Goal: Answer question/provide support

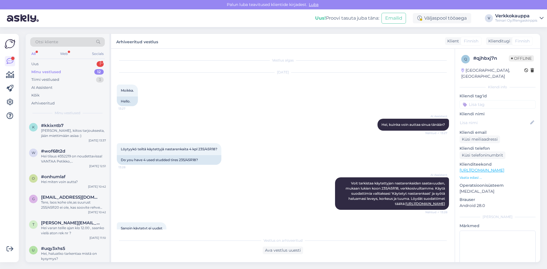
scroll to position [640, 0]
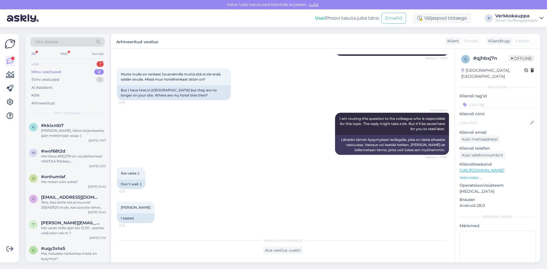
click at [46, 66] on div "Uus 1" at bounding box center [67, 64] width 75 height 8
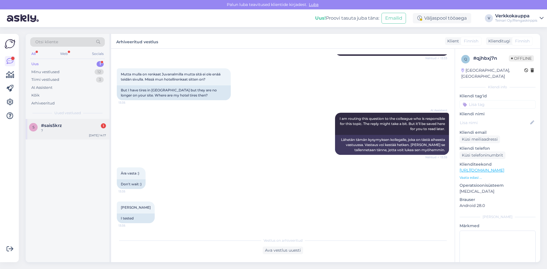
click at [73, 130] on div "?" at bounding box center [73, 130] width 65 height 5
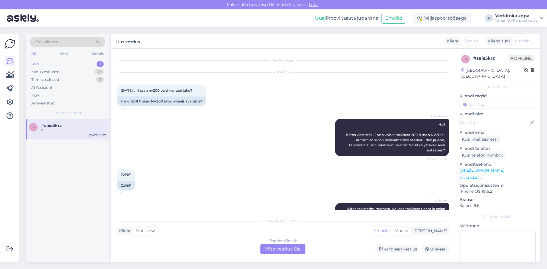
scroll to position [50, 0]
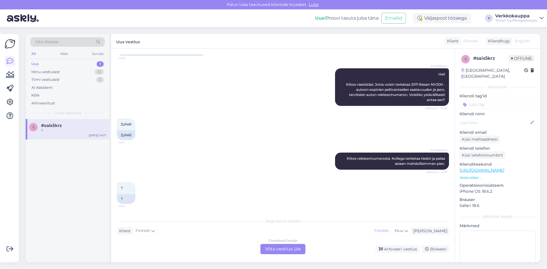
click at [278, 251] on div "Finnish to Finnish Võta vestlus üle" at bounding box center [282, 249] width 45 height 10
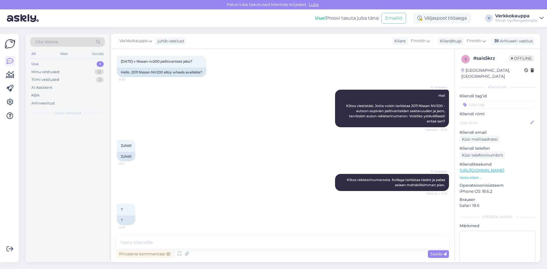
scroll to position [29, 0]
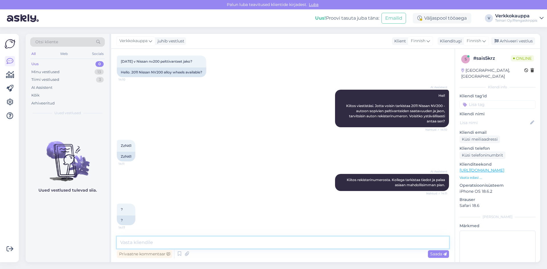
click at [141, 245] on textarea at bounding box center [283, 243] width 332 height 12
click at [177, 254] on icon at bounding box center [179, 254] width 7 height 9
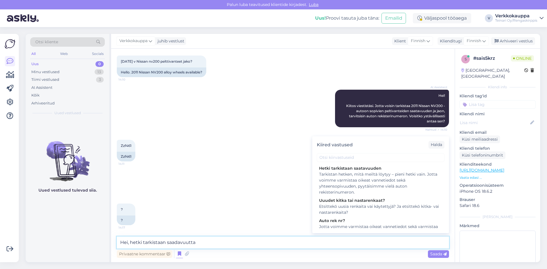
click at [216, 246] on textarea "Hei, hetki tarkistaan saadavuutta" at bounding box center [283, 243] width 332 height 12
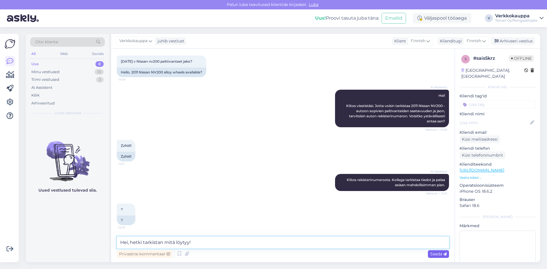
type textarea "Hei, hetki tarkistan mitä löytyy!"
click at [436, 256] on span "Saada" at bounding box center [438, 254] width 17 height 5
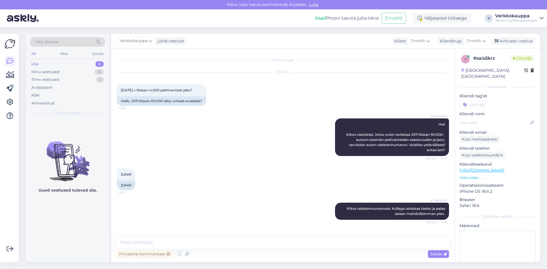
scroll to position [0, 0]
click at [145, 241] on textarea at bounding box center [283, 243] width 332 height 12
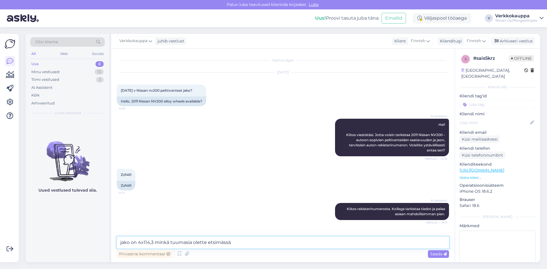
type textarea "jako on 4x114,3 minkä tuumasia olette etsimässä?"
click at [48, 88] on div "AI Assistent" at bounding box center [41, 88] width 21 height 6
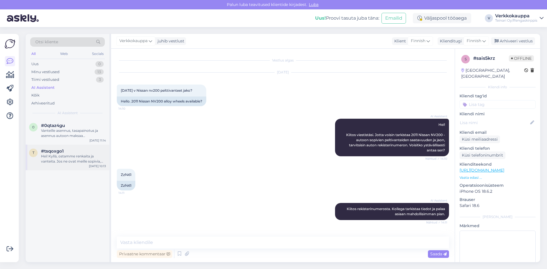
click at [75, 163] on div "Hei! Kyllä, ostamme renkaita ja vanteita. Jos ne ovat meille sopivia, voimme te…" at bounding box center [73, 159] width 65 height 10
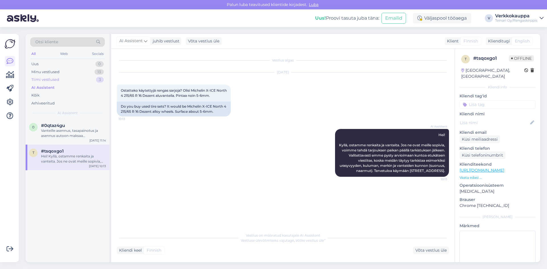
click at [49, 79] on div "Tiimi vestlused" at bounding box center [45, 80] width 28 height 6
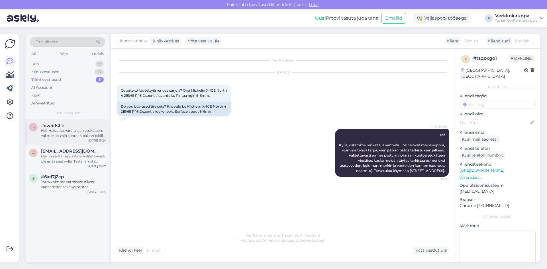
click at [73, 133] on div "Hei, Haluatko varata ajan etukäteen, vai tuletko vain suoraan paikan päälle jon…" at bounding box center [73, 133] width 65 height 10
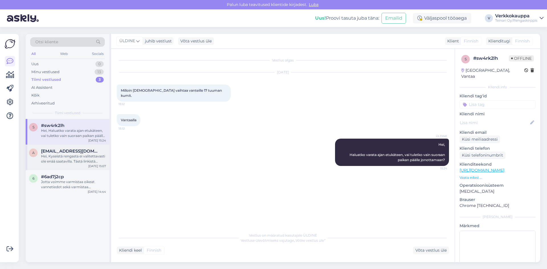
click at [56, 158] on div "Hei, Kyseistä rengasta ei valitettavasti ole enää saatavilla. Tästä linkistä lö…" at bounding box center [73, 159] width 65 height 10
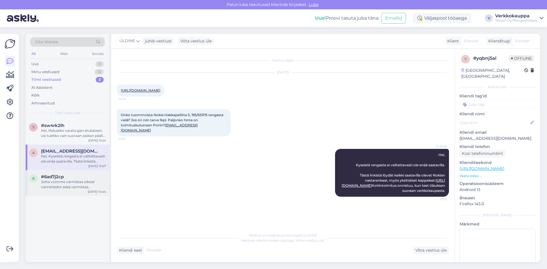
click at [64, 185] on div "Jotta voimme varmistaa oikeat vannetiedot sekä varmistaa yhteensopivuuden, pyyt…" at bounding box center [73, 185] width 65 height 10
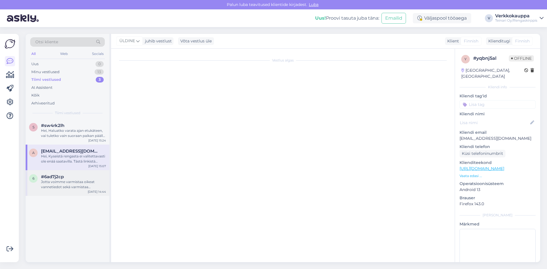
scroll to position [0, 0]
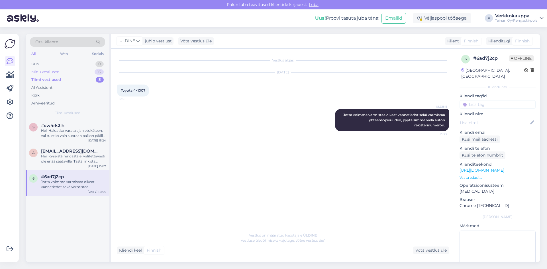
click at [52, 70] on div "Minu vestlused" at bounding box center [45, 72] width 28 height 6
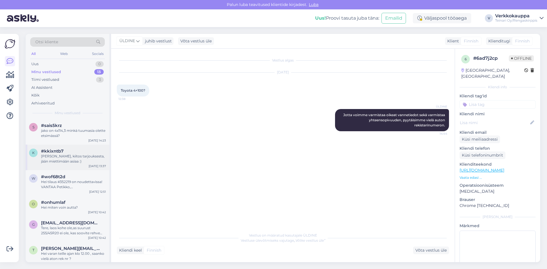
click at [77, 160] on div "[PERSON_NAME], kiitos tarjouksesta, jään miettimään asiaa :)" at bounding box center [73, 159] width 65 height 10
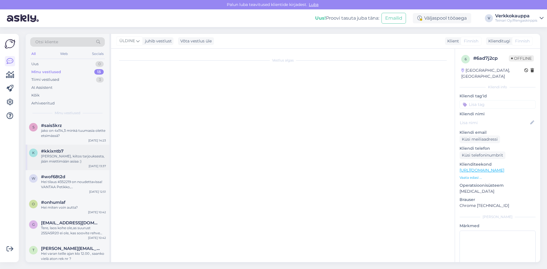
scroll to position [291, 0]
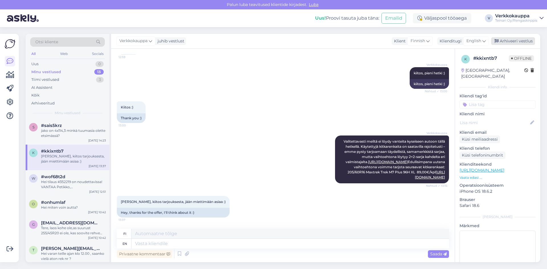
click at [515, 42] on div "Arhiveeri vestlus" at bounding box center [513, 41] width 44 height 8
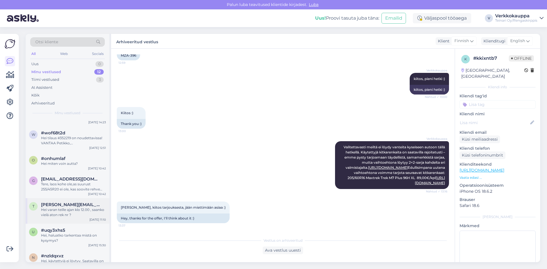
scroll to position [28, 0]
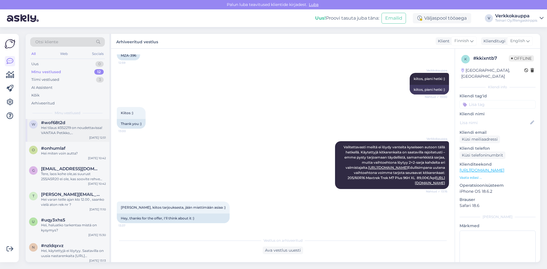
click at [80, 131] on div "Hei tilaus #352219 on noudettavissa! VANTAA Petikko, [GEOGRAPHIC_DATA] 2 . Terv…" at bounding box center [73, 130] width 65 height 10
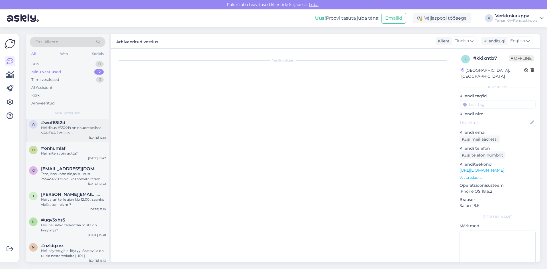
scroll to position [0, 0]
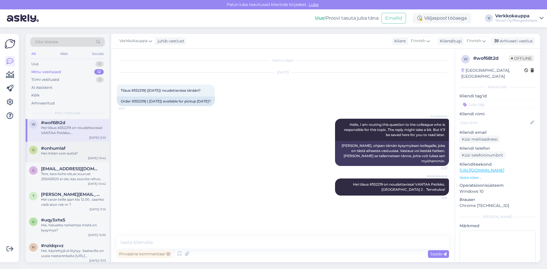
click at [51, 154] on div "Hei miten voin autta?" at bounding box center [73, 153] width 65 height 5
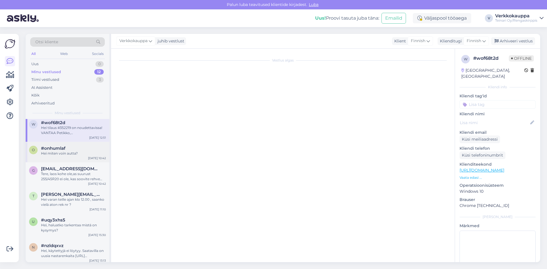
scroll to position [131, 0]
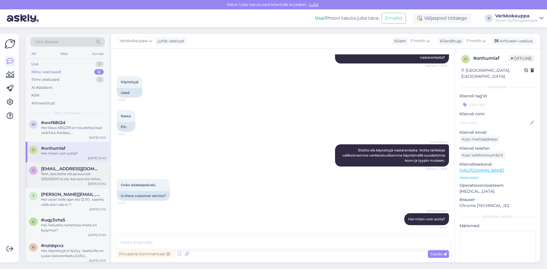
click at [78, 176] on div "Tere, laos kohe ole,as suurust 255/45R20 ei ole, kas soovite rehve tellida?" at bounding box center [73, 177] width 65 height 10
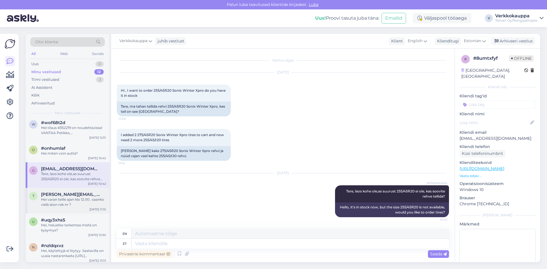
click at [59, 196] on span "[PERSON_NAME][EMAIL_ADDRESS][DOMAIN_NAME]" at bounding box center [70, 194] width 59 height 5
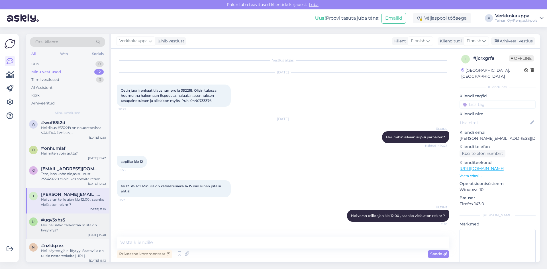
click at [54, 227] on div "Hei, haluatko tarkentaa mistä on kysymys?" at bounding box center [73, 228] width 65 height 10
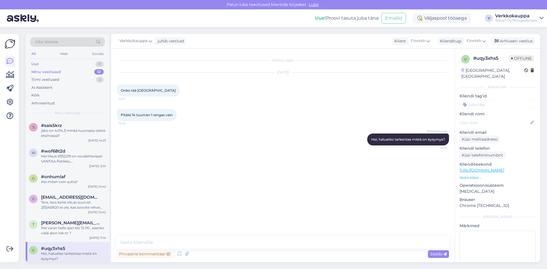
click at [53, 68] on div "Minu vestlused 12" at bounding box center [67, 72] width 75 height 8
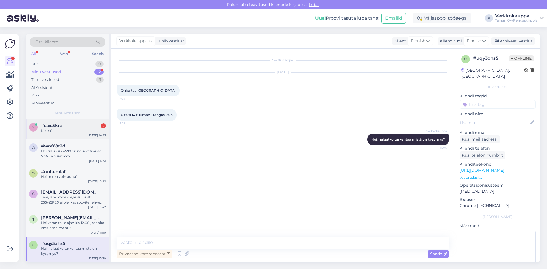
click at [61, 129] on div "Keskiö" at bounding box center [73, 130] width 65 height 5
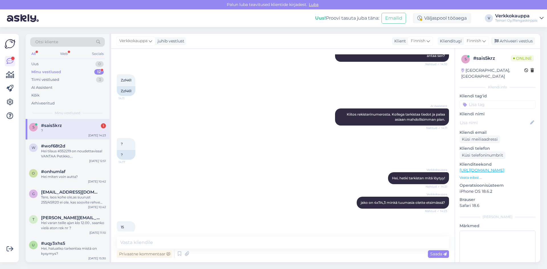
scroll to position [152, 0]
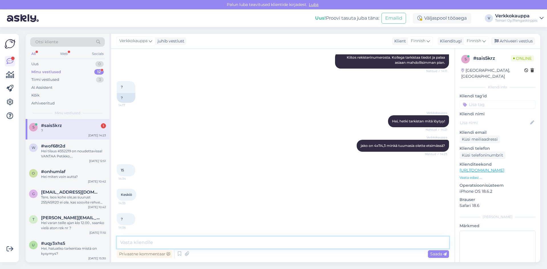
click at [135, 244] on textarea at bounding box center [283, 243] width 332 height 12
click at [121, 241] on textarea "66,10" at bounding box center [283, 243] width 332 height 12
click at [147, 242] on textarea "KR 66,10" at bounding box center [283, 243] width 332 height 12
click at [123, 235] on textarea "KR 66,10 ET 45" at bounding box center [283, 239] width 332 height 19
type textarea "KR 66,10 ET 45"
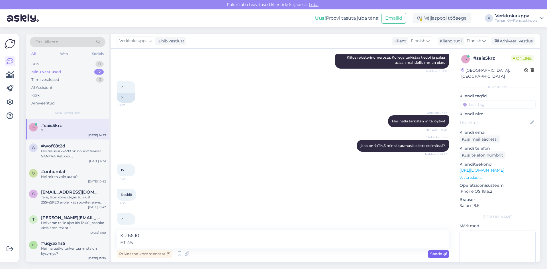
click at [431, 253] on span "Saada" at bounding box center [438, 254] width 17 height 5
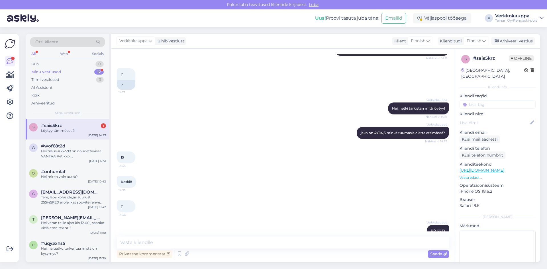
scroll to position [171, 0]
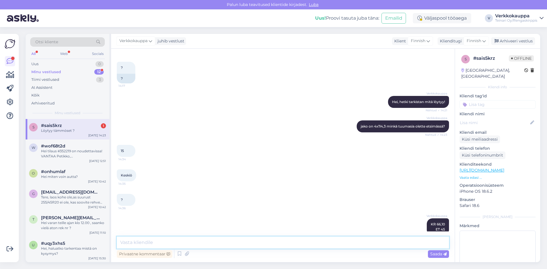
click at [128, 243] on textarea at bounding box center [283, 243] width 332 height 12
type textarea "e"
type textarea "Ei löytyy"
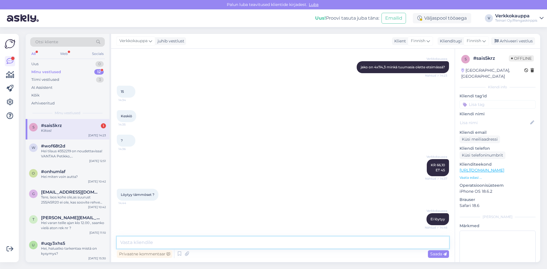
scroll to position [255, 0]
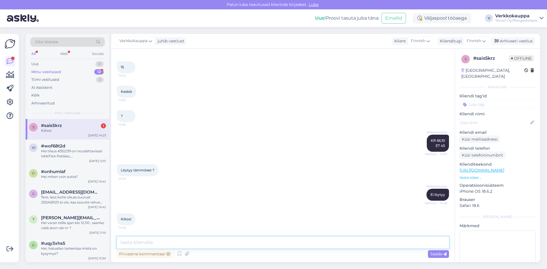
click at [154, 241] on textarea at bounding box center [283, 243] width 332 height 12
type textarea "o"
click at [179, 255] on icon at bounding box center [179, 254] width 7 height 9
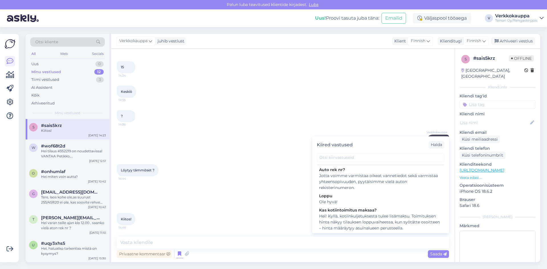
scroll to position [57, 0]
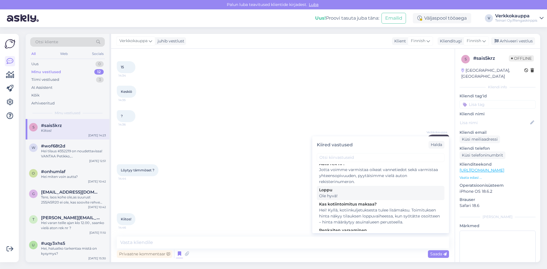
click at [325, 196] on div "Ole hyvä!" at bounding box center [380, 196] width 123 height 6
type textarea "Ole hyvä!"
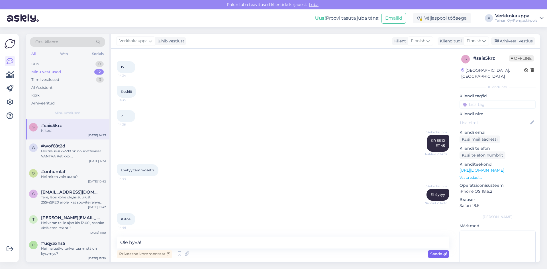
click at [433, 252] on span "Saada" at bounding box center [438, 254] width 17 height 5
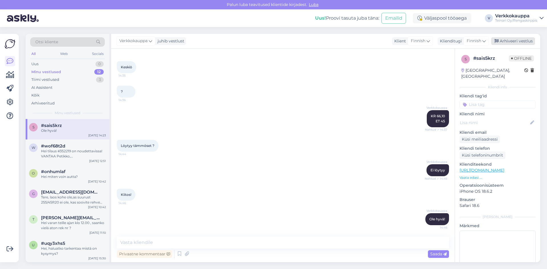
click at [513, 43] on div "Arhiveeri vestlus" at bounding box center [513, 41] width 44 height 8
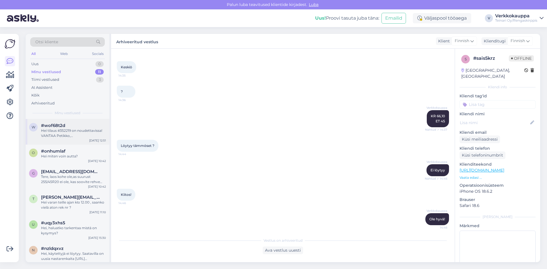
click at [84, 133] on div "Hei tilaus #352219 on noudettavissa! VANTAA Petikko, [GEOGRAPHIC_DATA] 2 . Terv…" at bounding box center [73, 133] width 65 height 10
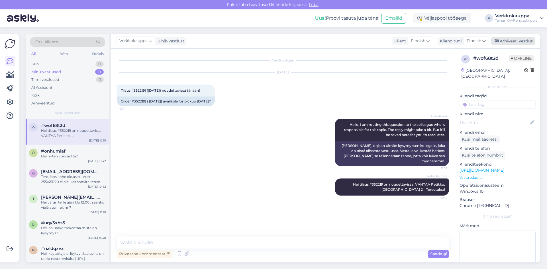
click at [509, 40] on div "Arhiveeri vestlus" at bounding box center [513, 41] width 44 height 8
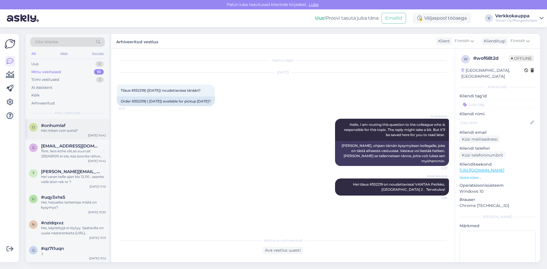
click at [57, 130] on div "Hei miten voin autta?" at bounding box center [73, 130] width 65 height 5
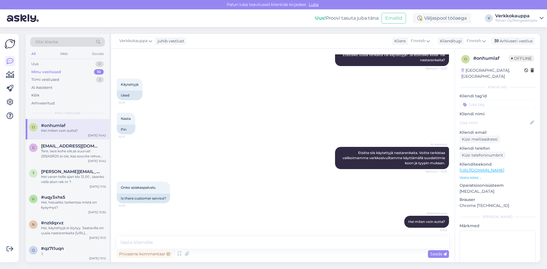
scroll to position [131, 0]
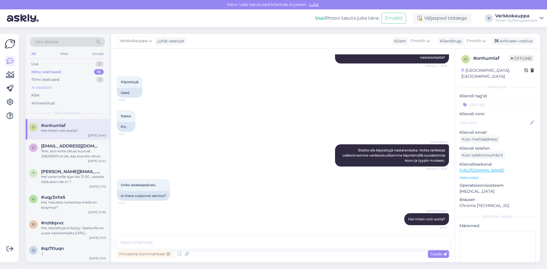
click at [45, 87] on div "AI Assistent" at bounding box center [41, 88] width 21 height 6
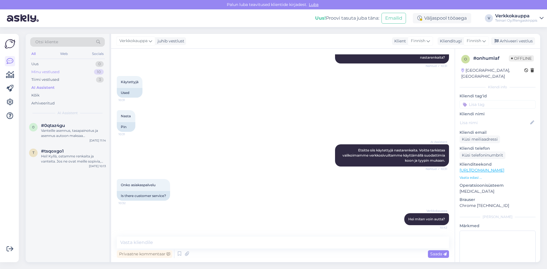
click at [52, 71] on div "Minu vestlused" at bounding box center [45, 72] width 28 height 6
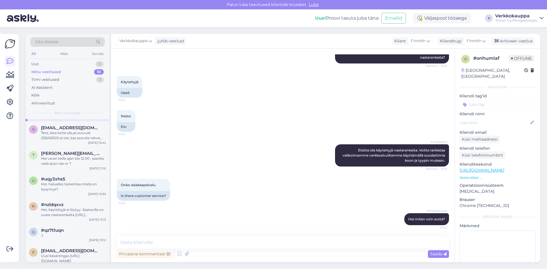
scroll to position [103, 0]
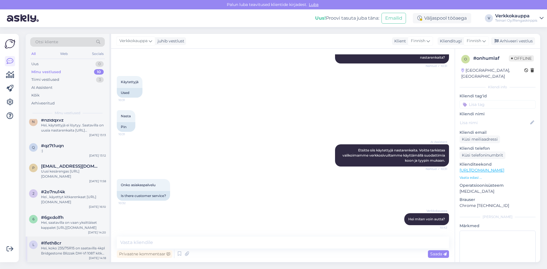
click at [85, 246] on div "Hei, koko 235/75R15 on saatavilla 4kpl Bridgestone Blizzak DM-V1 108T kitka uud…" at bounding box center [73, 251] width 65 height 10
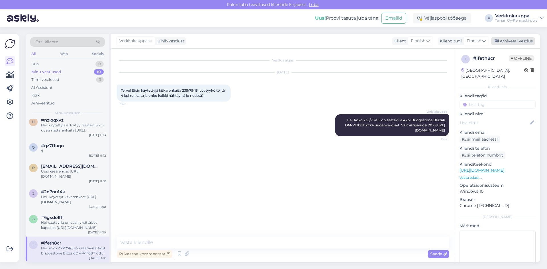
click at [516, 39] on div "Arhiveeri vestlus" at bounding box center [513, 41] width 44 height 8
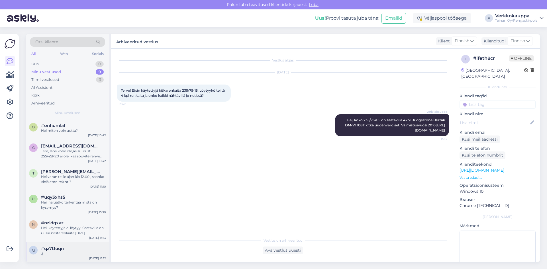
click at [66, 251] on div "#qz7t1uqn" at bounding box center [73, 248] width 65 height 5
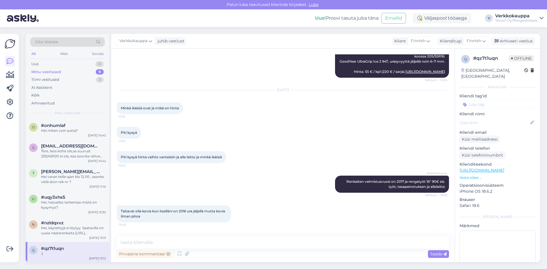
scroll to position [161, 0]
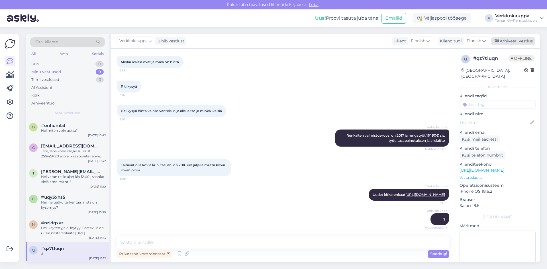
click at [522, 42] on div "Arhiveeri vestlus" at bounding box center [513, 41] width 44 height 8
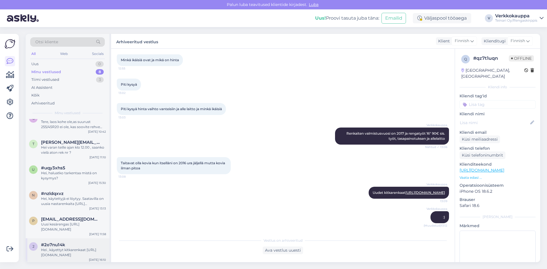
scroll to position [57, 0]
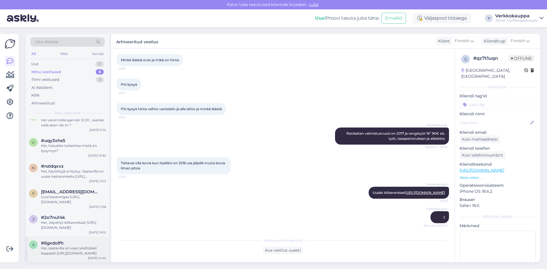
click at [61, 247] on div "Hei, saatavilla on vaan yksittäiset kappalet [URL][DOMAIN_NAME]" at bounding box center [73, 251] width 65 height 10
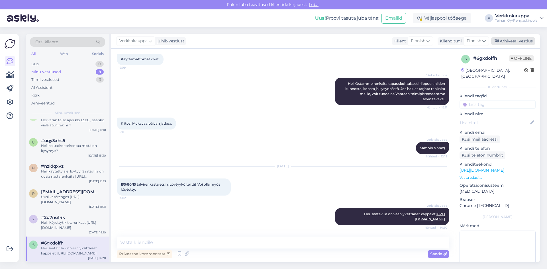
click at [510, 40] on div "Arhiveeri vestlus" at bounding box center [513, 41] width 44 height 8
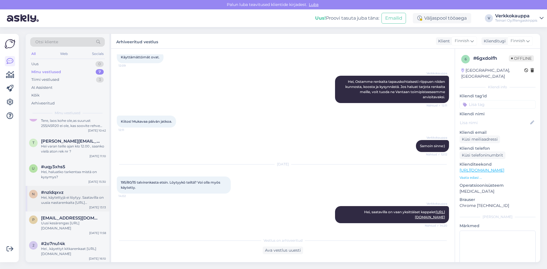
scroll to position [31, 0]
click at [74, 247] on div "Hei , käyettyt kitkarenkaat [URL][DOMAIN_NAME]" at bounding box center [73, 251] width 65 height 10
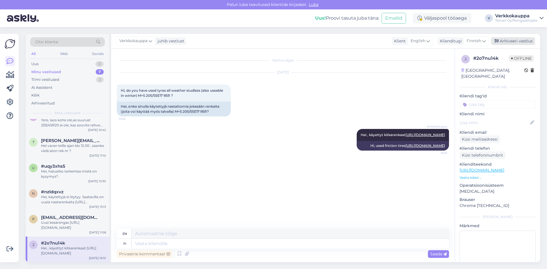
click at [524, 39] on div "Arhiveeri vestlus" at bounding box center [513, 41] width 44 height 8
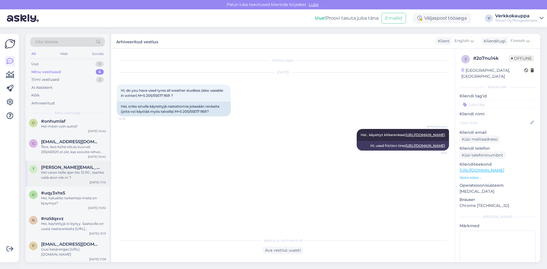
scroll to position [5, 0]
click at [72, 249] on div "Uusi kesärengas [URL][DOMAIN_NAME]" at bounding box center [73, 251] width 65 height 10
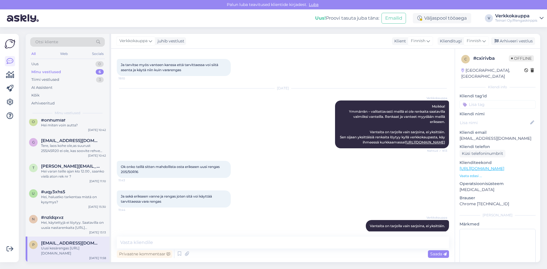
scroll to position [156, 0]
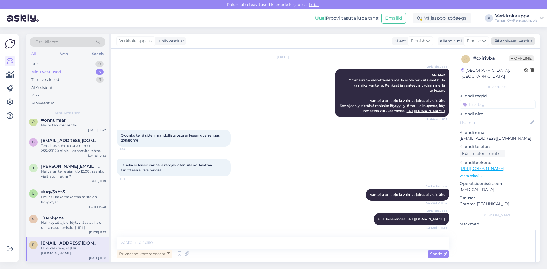
click at [517, 41] on div "Arhiveeri vestlus" at bounding box center [513, 41] width 44 height 8
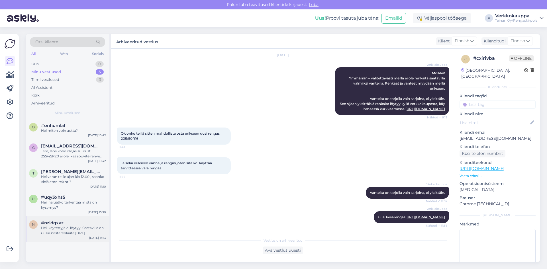
click at [63, 231] on div "Hei, käytettyjä ei löytyy. Saatavilla on uusia nastarenkaita [URL][DOMAIN_NAME]" at bounding box center [73, 231] width 65 height 10
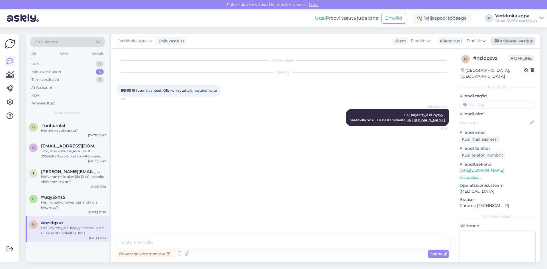
click at [502, 40] on div "Arhiveeri vestlus" at bounding box center [513, 41] width 44 height 8
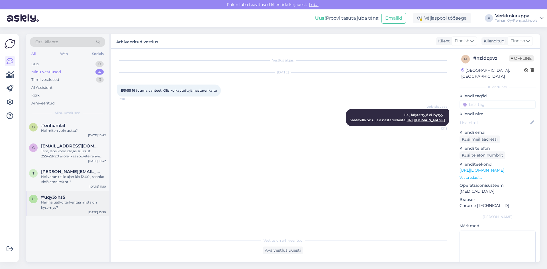
click at [62, 206] on div "Hei, haluatko tarkentaa mistä on kysymys?" at bounding box center [73, 205] width 65 height 10
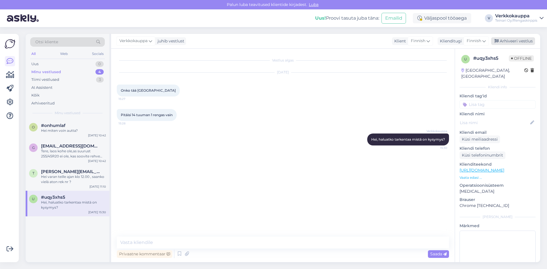
click at [519, 42] on div "Arhiveeri vestlus" at bounding box center [513, 41] width 44 height 8
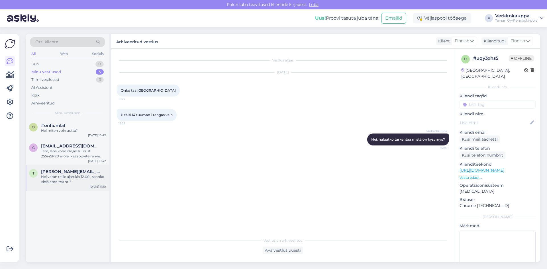
click at [70, 181] on div "Hei varan teille ajan klo 12.00 , saanko vielä aton rek nr ?" at bounding box center [73, 179] width 65 height 10
